Goal: Entertainment & Leisure: Consume media (video, audio)

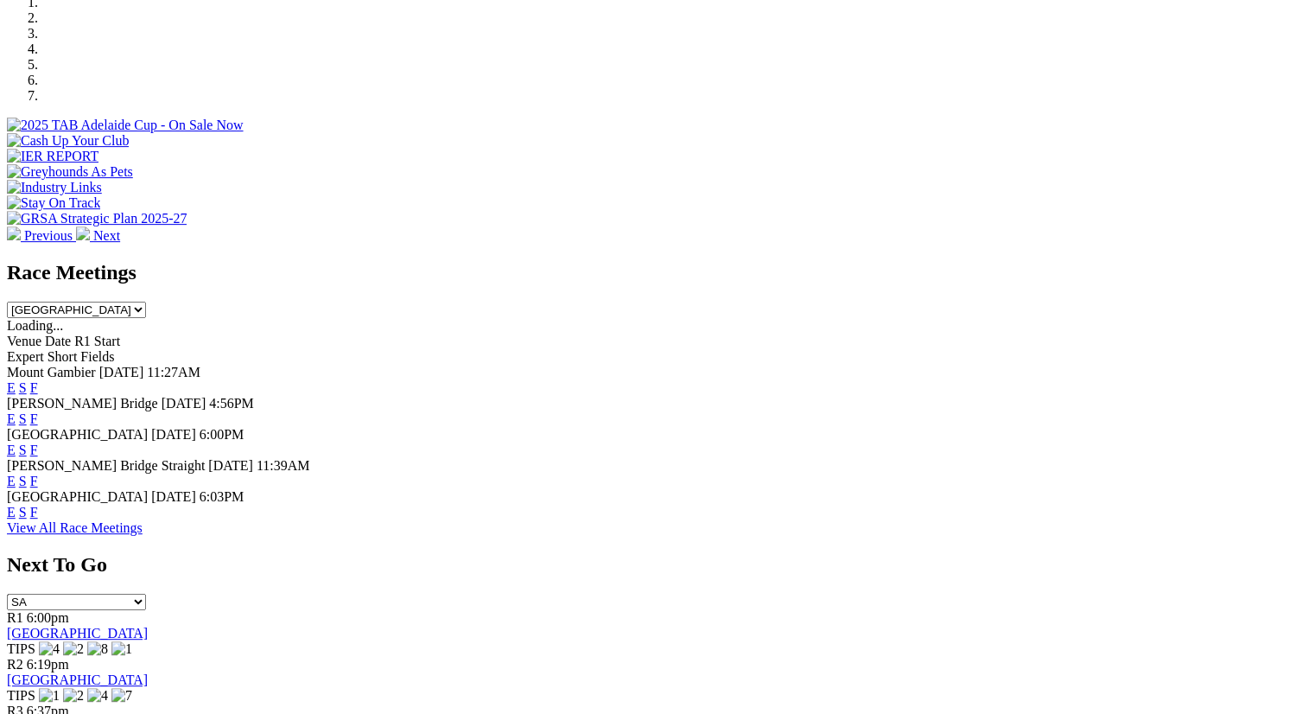
scroll to position [611, 0]
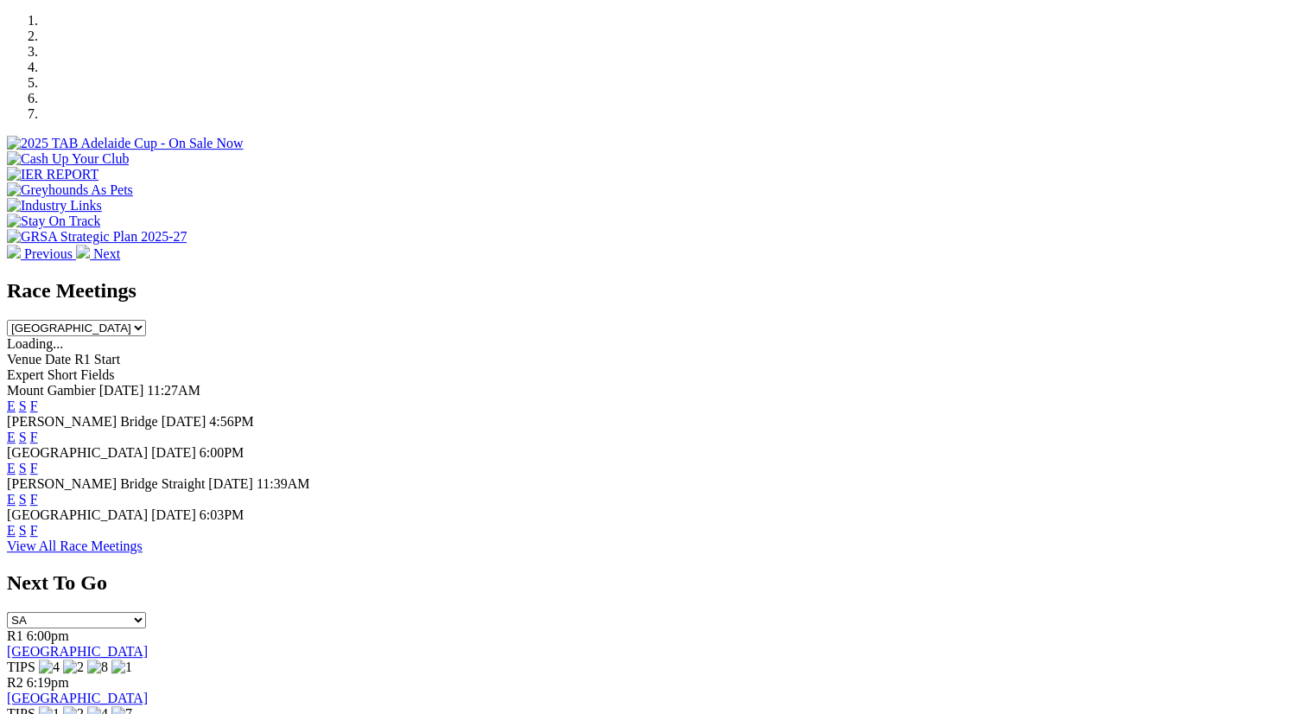
click at [38, 429] on link "F" at bounding box center [34, 436] width 8 height 15
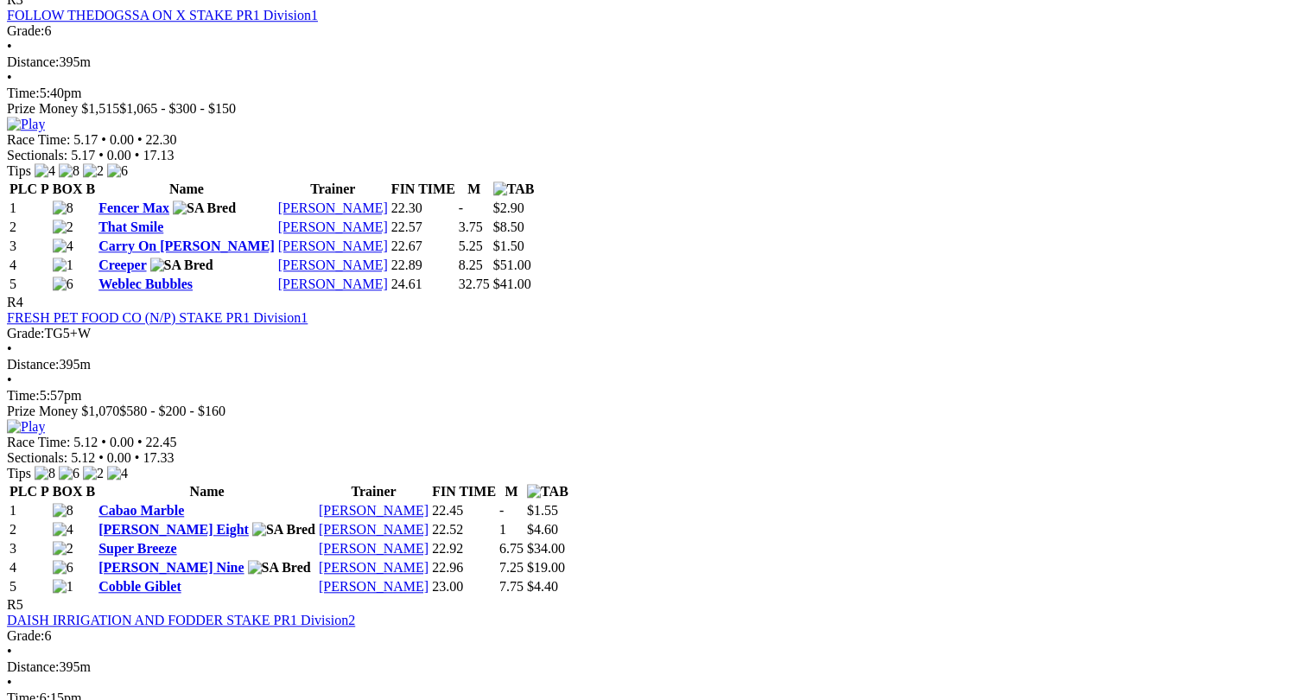
scroll to position [1525, 0]
